Goal: Task Accomplishment & Management: Manage account settings

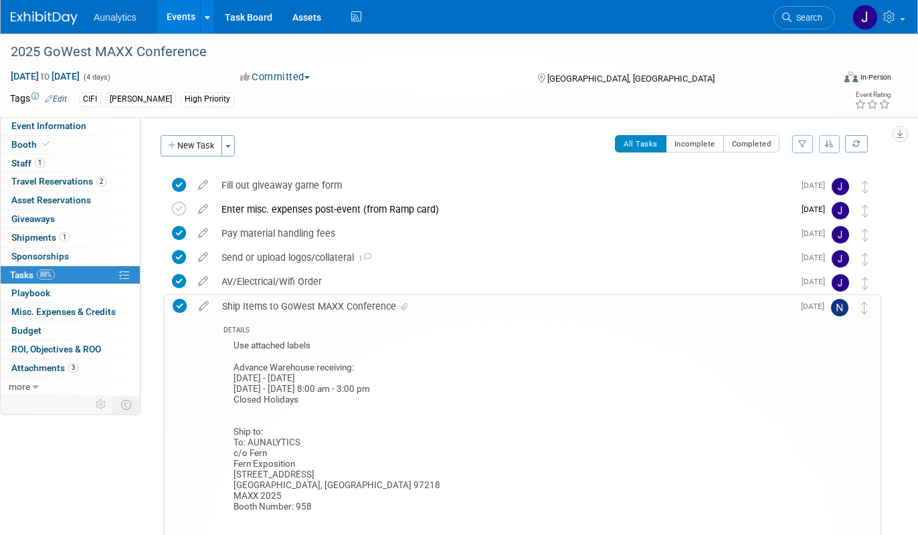
click at [178, 17] on link "Events" at bounding box center [180, 16] width 49 height 33
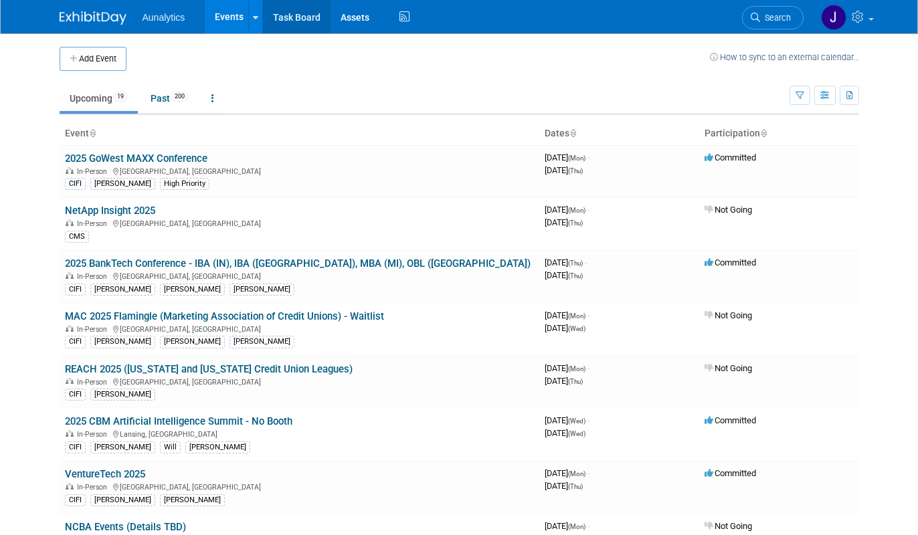
click at [298, 22] on link "Task Board" at bounding box center [297, 16] width 68 height 33
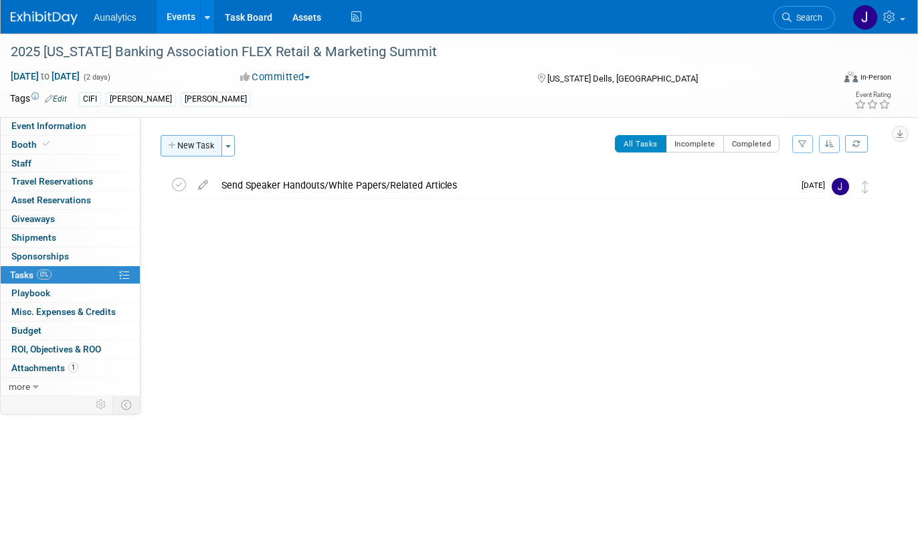
click at [195, 148] on button "New Task" at bounding box center [192, 145] width 62 height 21
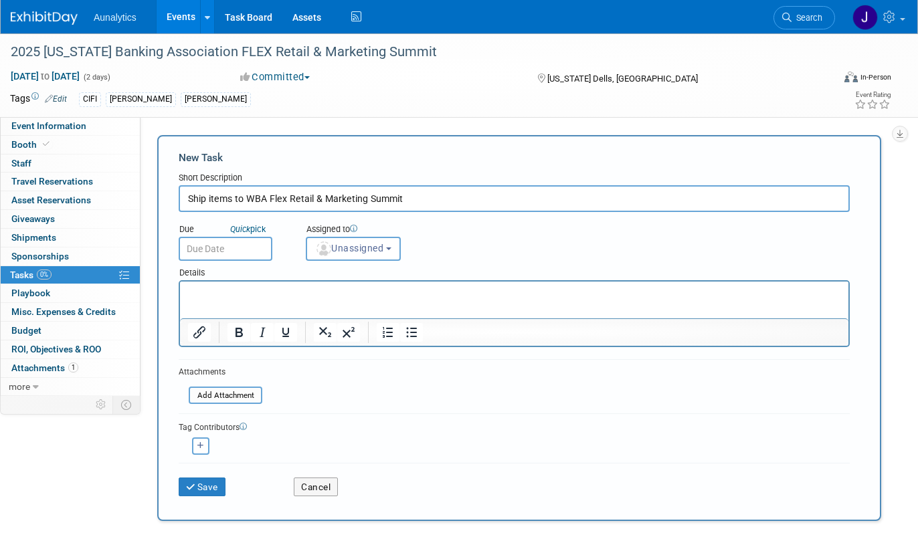
type input "Ship items to WBA Flex Retail & Marketing Summit"
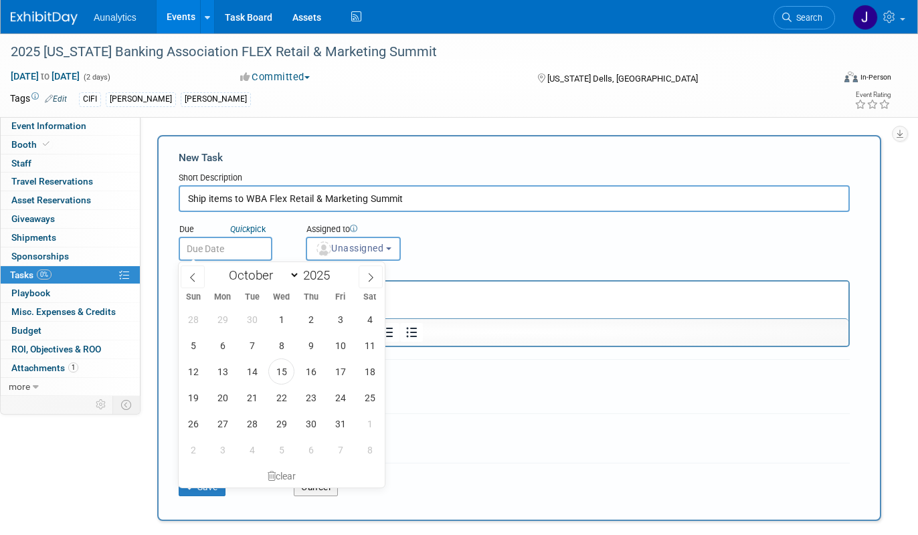
click at [224, 247] on input "text" at bounding box center [226, 249] width 94 height 24
click at [365, 283] on span at bounding box center [370, 277] width 24 height 23
select select "10"
click at [344, 344] on span "7" at bounding box center [340, 345] width 26 height 26
type input "Nov 7, 2025"
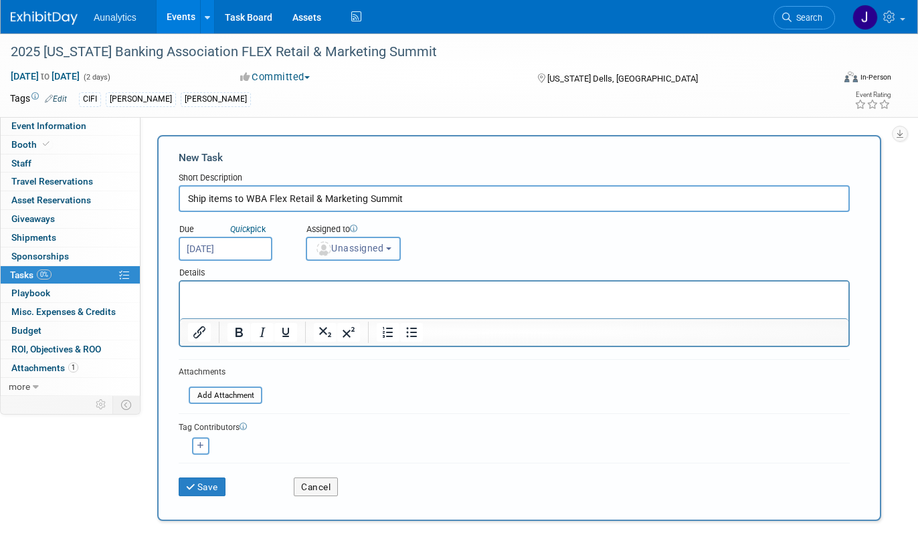
click at [371, 254] on button "Unassigned" at bounding box center [353, 249] width 95 height 24
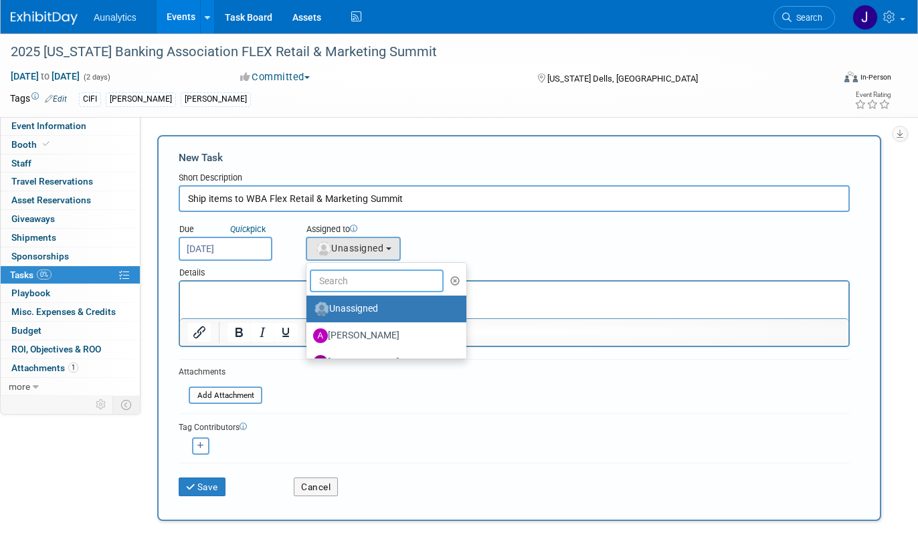
click at [374, 282] on input "text" at bounding box center [377, 281] width 134 height 23
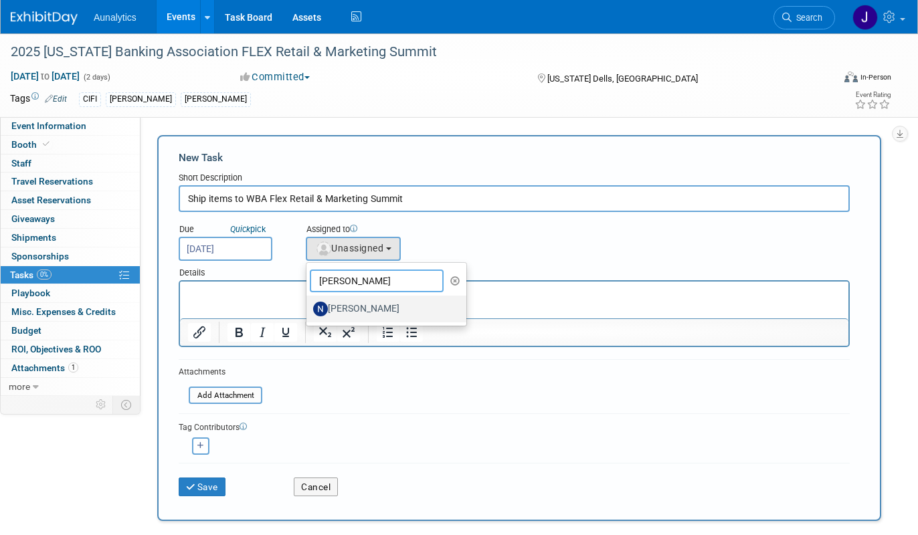
type input "nick"
click at [355, 302] on label "[PERSON_NAME]" at bounding box center [383, 308] width 140 height 21
click at [308, 303] on input "[PERSON_NAME]" at bounding box center [304, 307] width 9 height 9
select select "c7dc850a-778b-4194-aea7-d7a4e8c5d7bf"
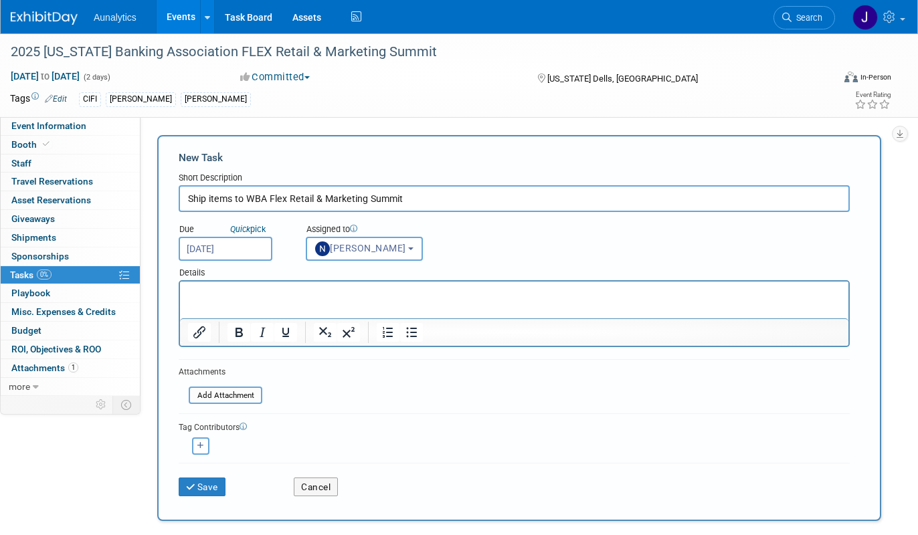
click at [338, 295] on p "Rich Text Area. Press ALT-0 for help." at bounding box center [514, 293] width 653 height 13
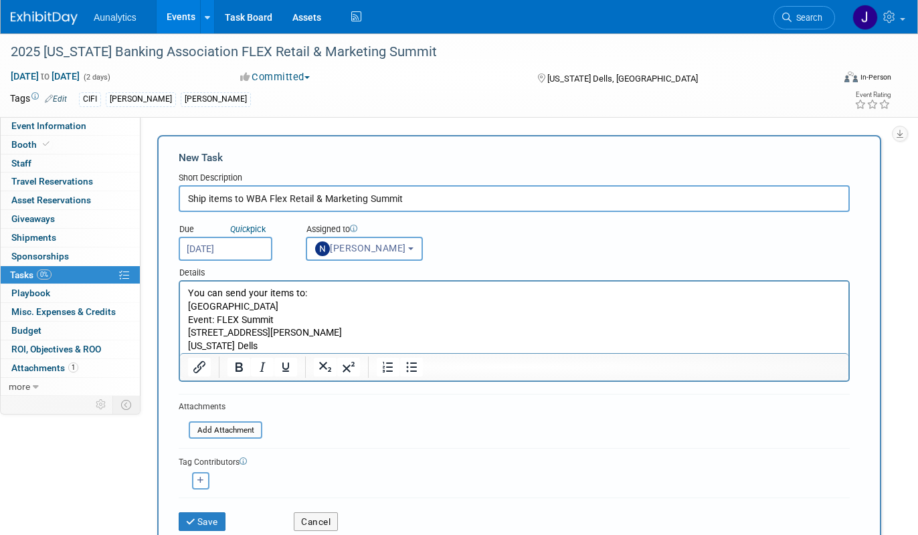
click at [308, 344] on p "Wisconsin Dells" at bounding box center [514, 346] width 653 height 13
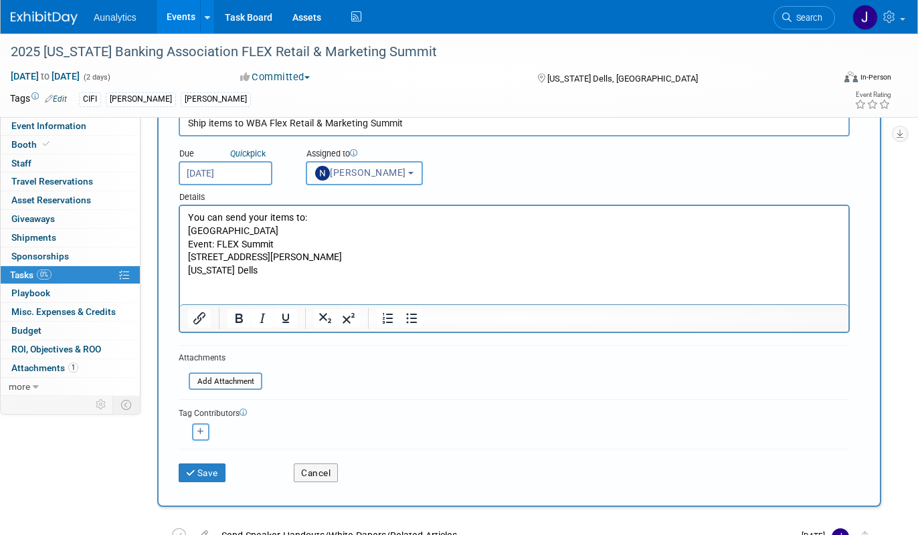
scroll to position [83, 0]
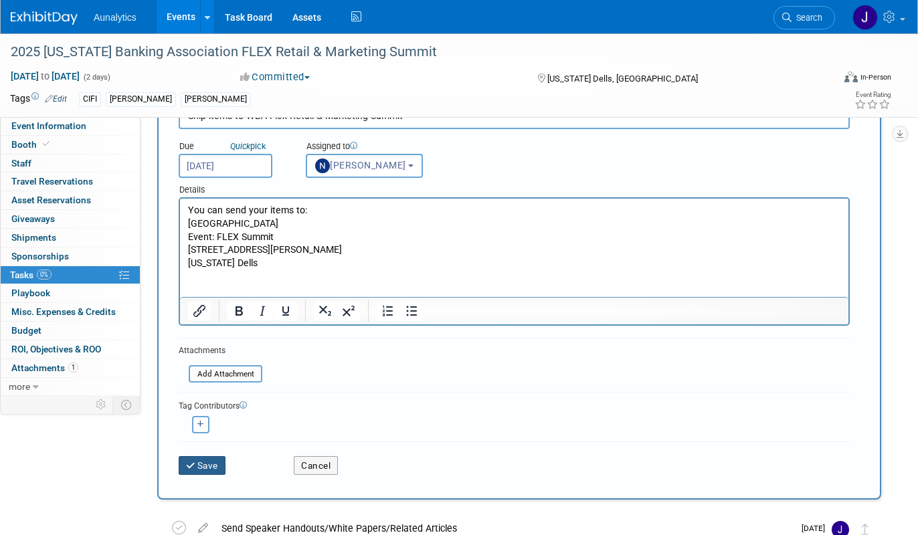
click at [210, 468] on button "Save" at bounding box center [202, 465] width 47 height 19
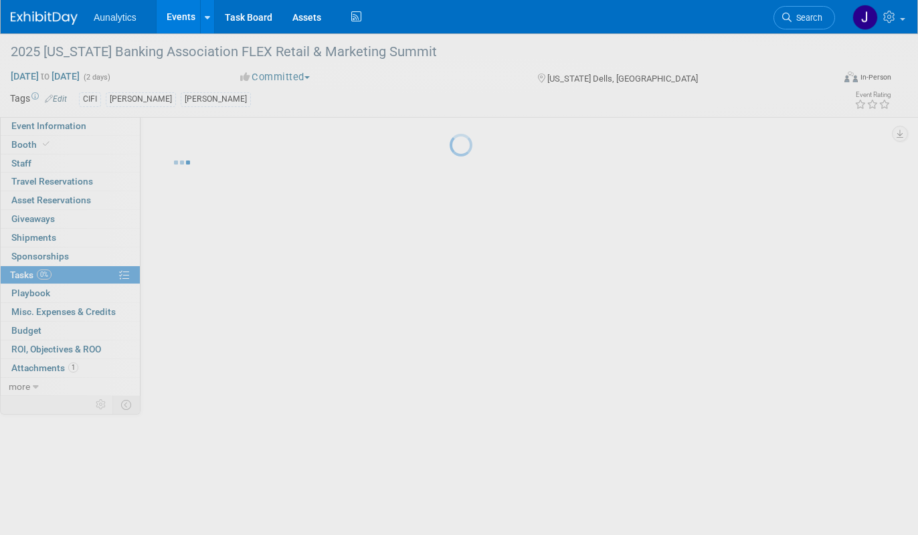
scroll to position [0, 0]
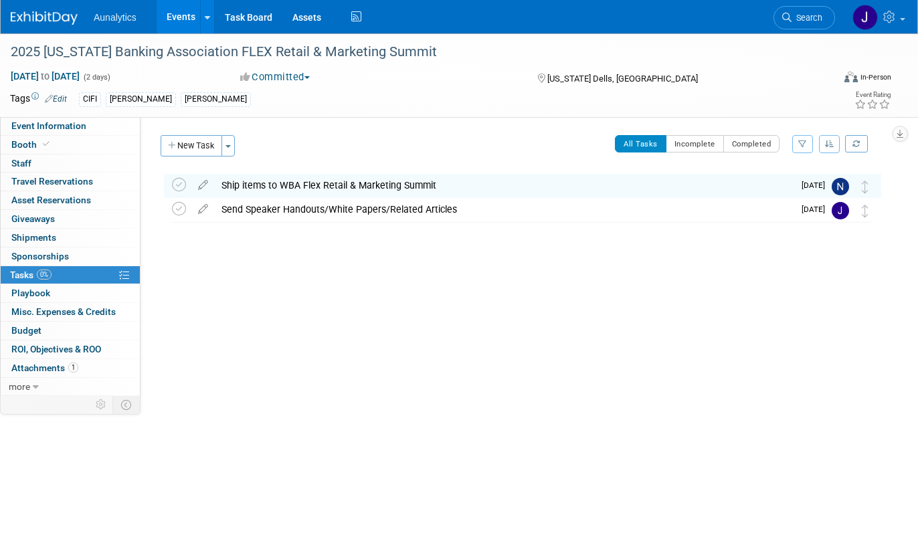
click at [186, 25] on link "Events" at bounding box center [180, 16] width 49 height 33
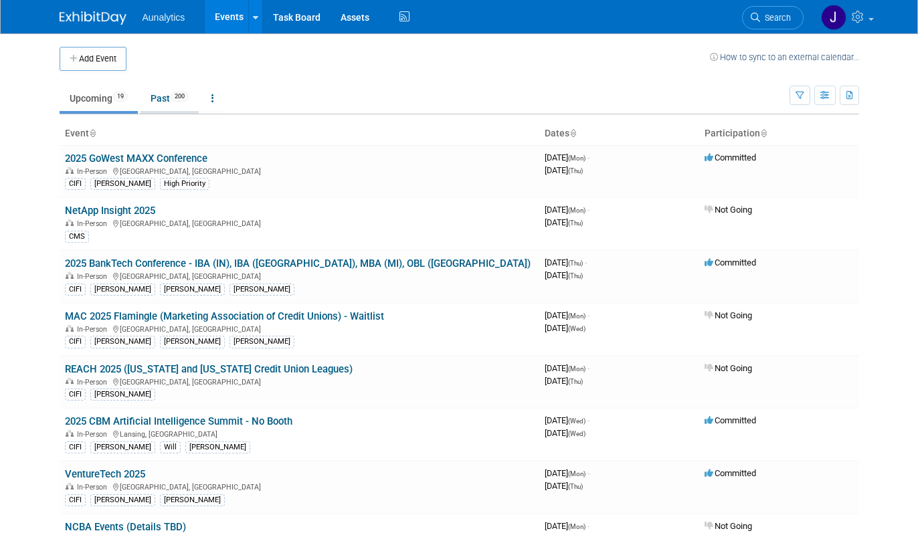
click at [179, 95] on span "200" at bounding box center [180, 97] width 18 height 10
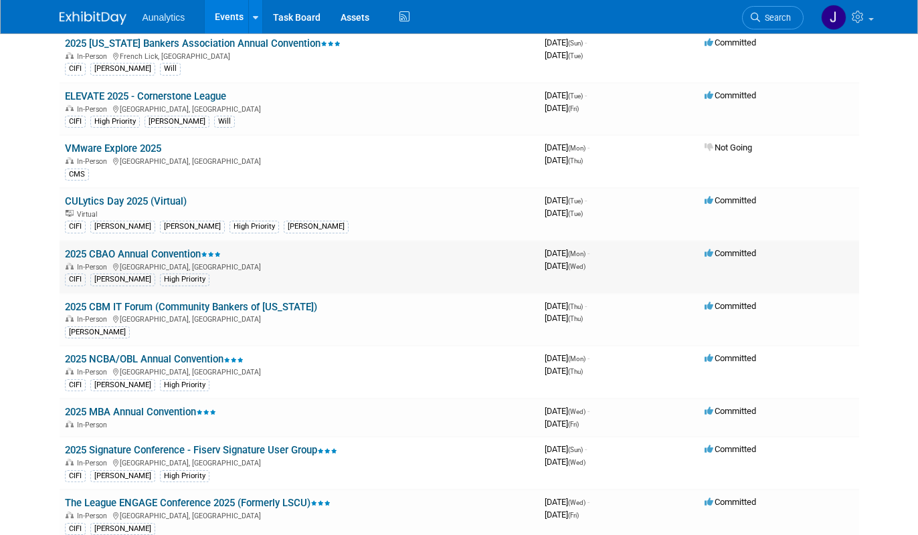
scroll to position [504, 0]
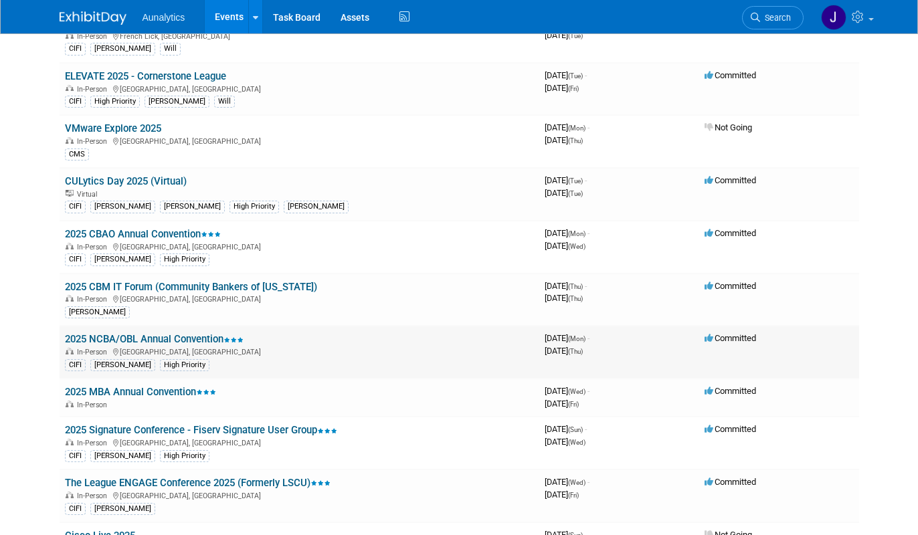
click at [168, 340] on link "2025 NCBA/OBL Annual Convention" at bounding box center [154, 339] width 179 height 12
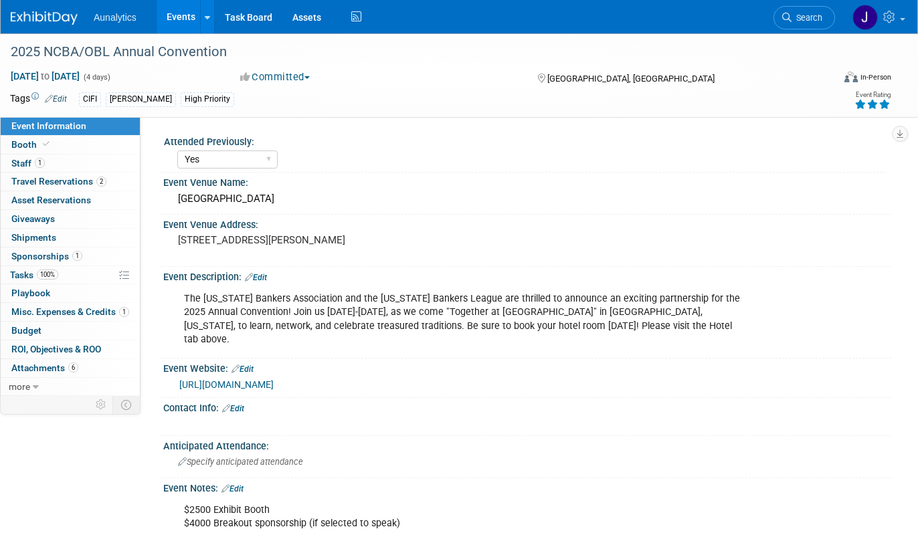
select select "Yes"
select select "CIFI Sales"
select select "Financial"
select select "Bank"
select select "Regional"
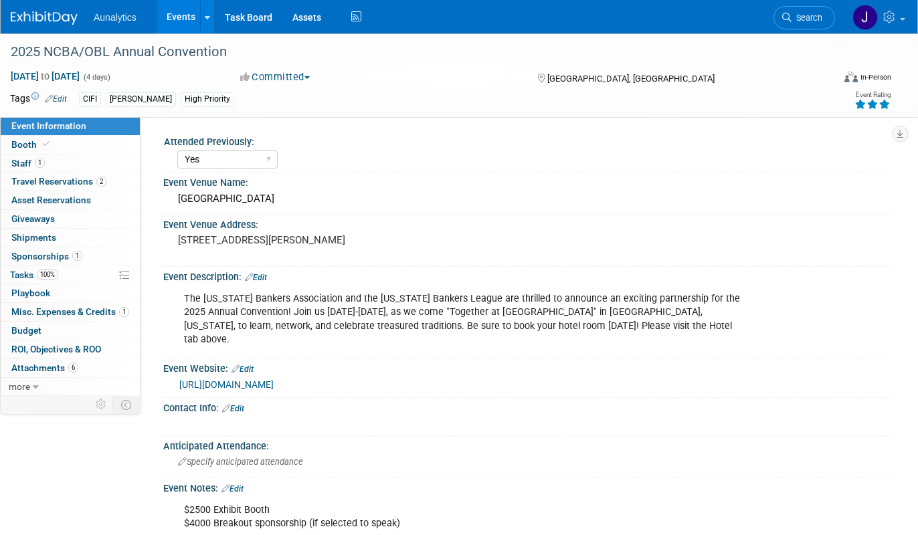
select select "Accepted"
